Goal: Transaction & Acquisition: Download file/media

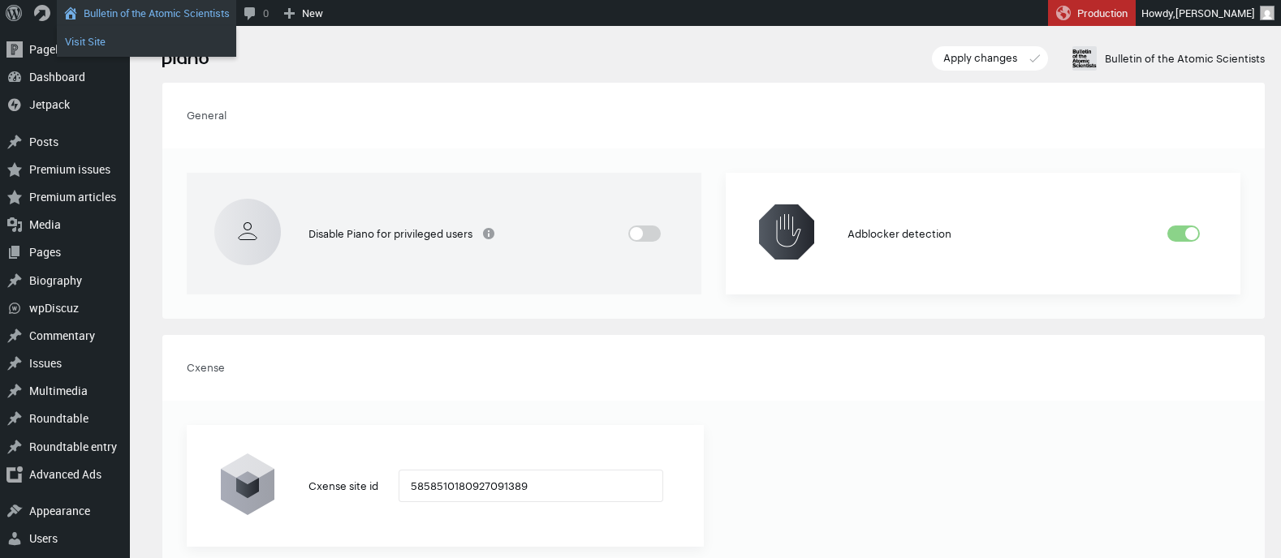
click at [102, 42] on link "Visit Site" at bounding box center [146, 41] width 179 height 21
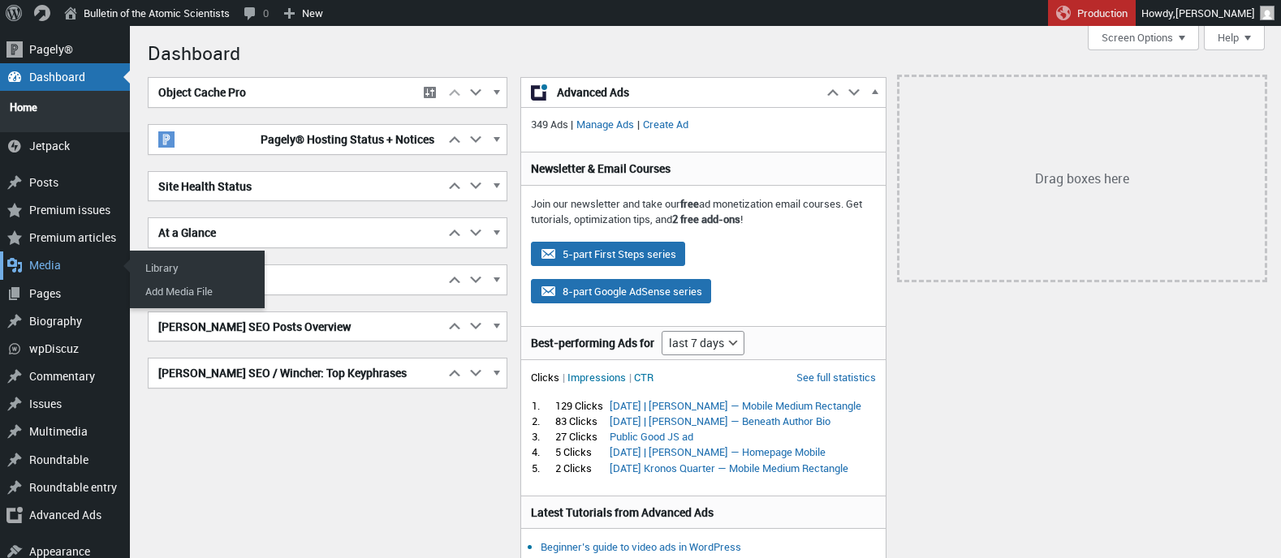
click at [50, 256] on div "Media" at bounding box center [65, 266] width 130 height 28
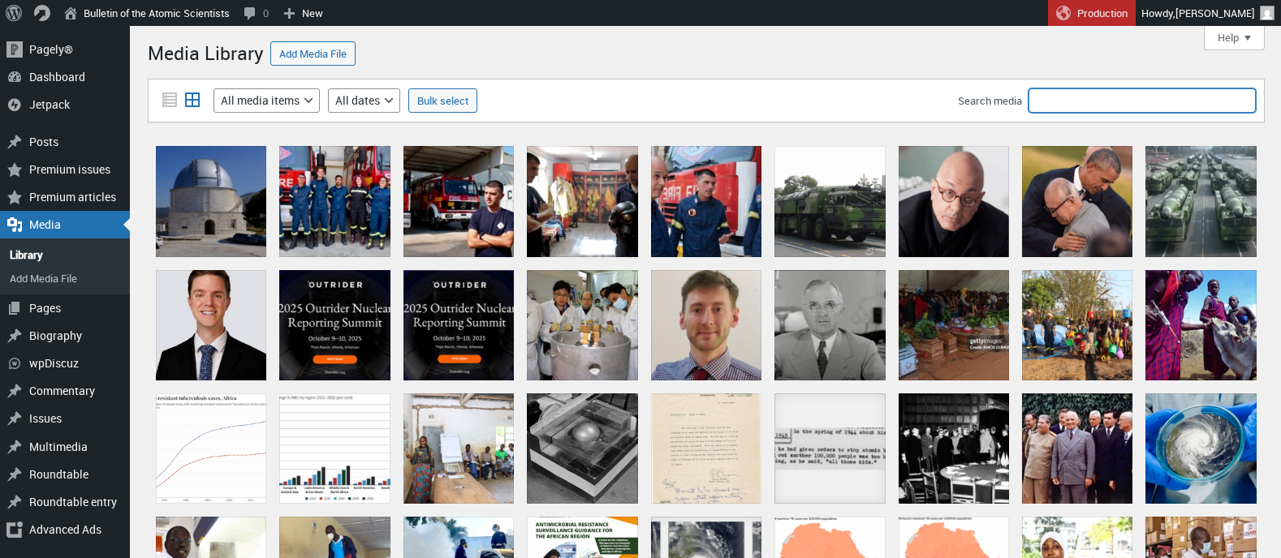
click at [1094, 106] on input "Search media" at bounding box center [1141, 100] width 227 height 24
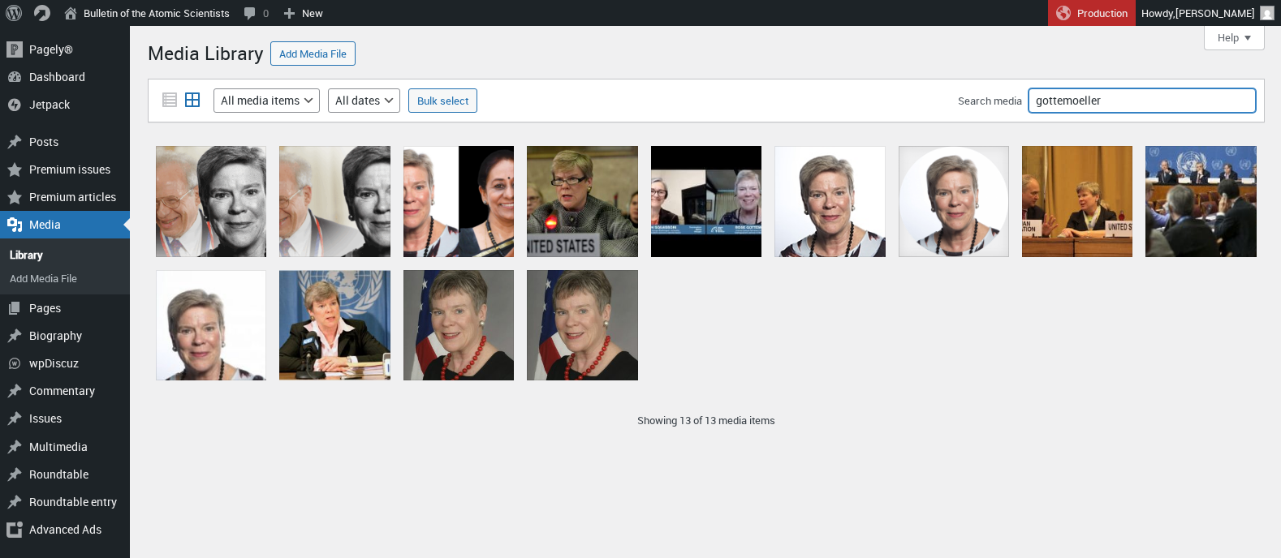
type input "gottemoeller"
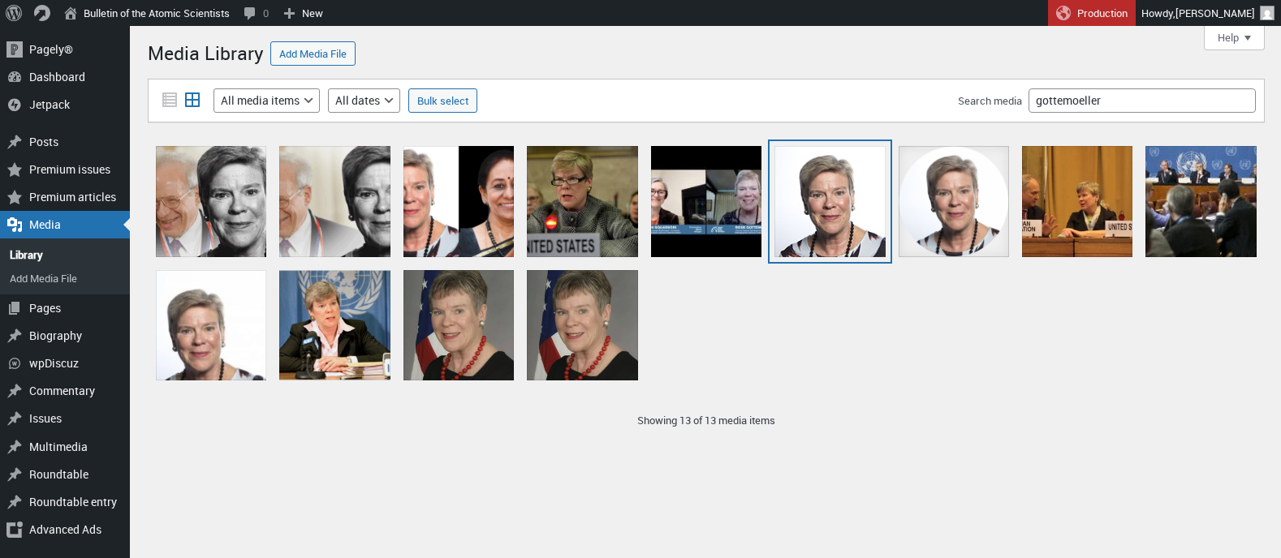
click at [838, 192] on div "Gottemoeller150" at bounding box center [829, 201] width 110 height 110
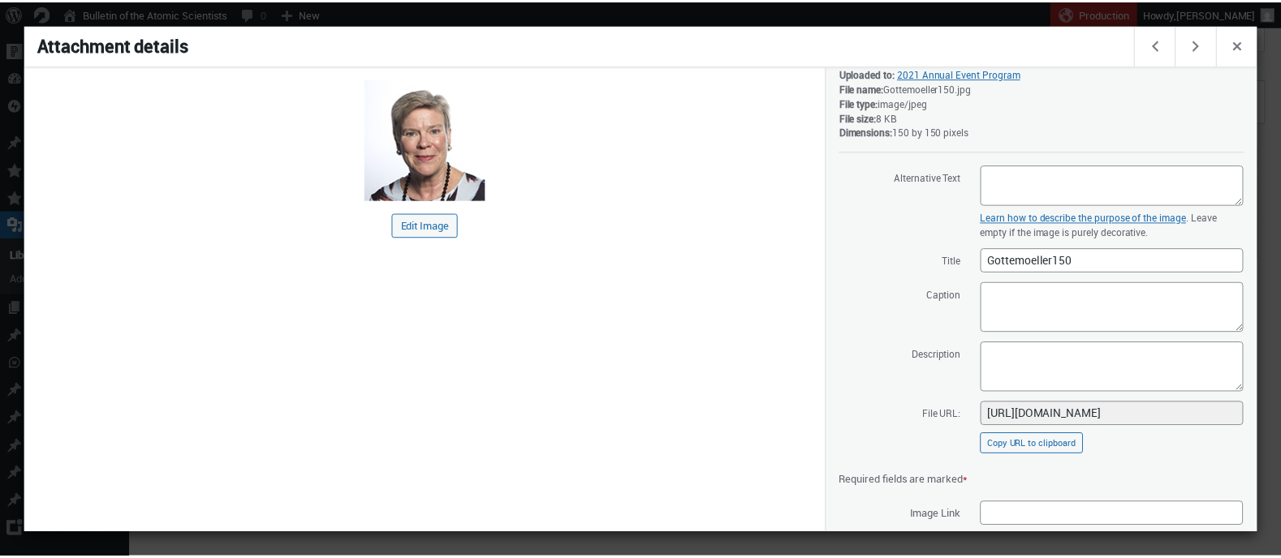
scroll to position [190, 0]
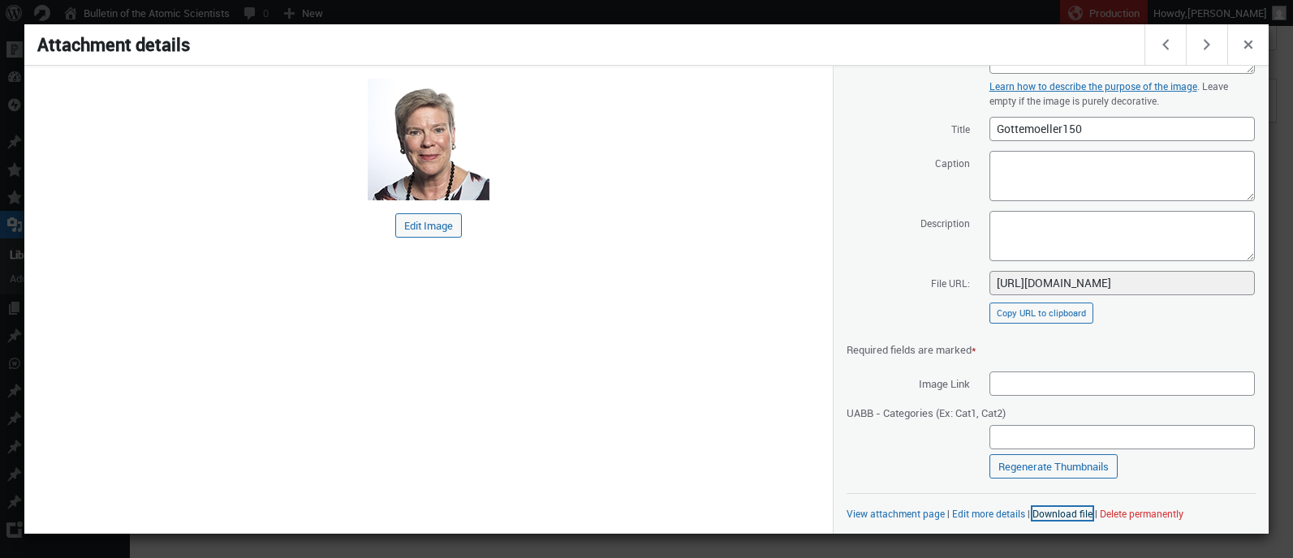
click at [1064, 515] on link "Download file" at bounding box center [1062, 513] width 60 height 13
click at [1247, 40] on span "Close dialog" at bounding box center [1248, 43] width 18 height 13
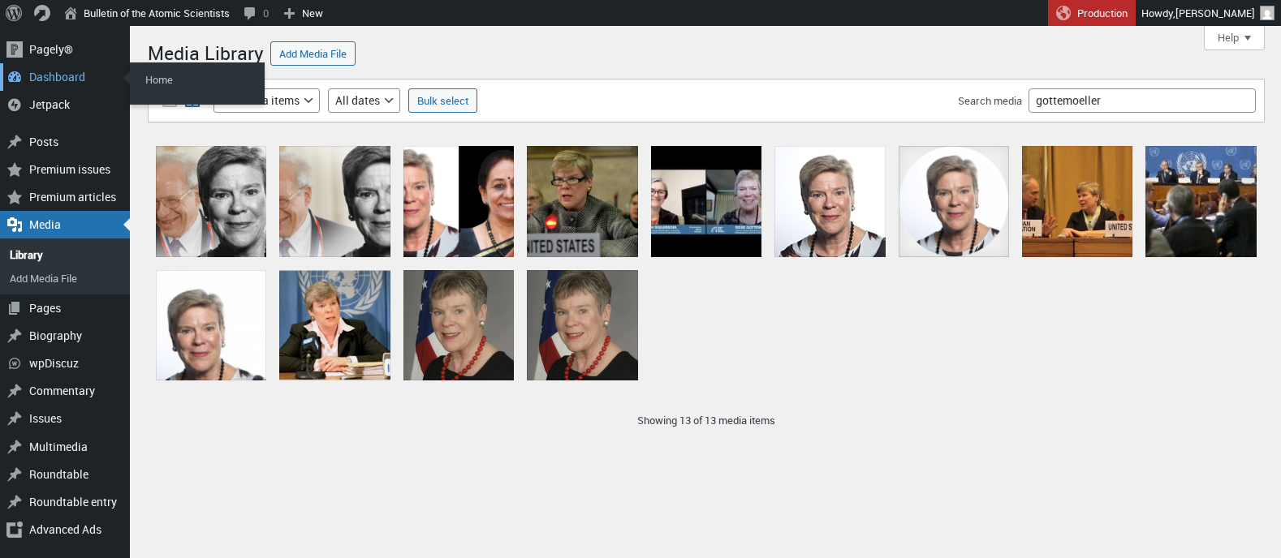
click at [44, 80] on div "Dashboard" at bounding box center [65, 77] width 130 height 28
